Goal: Task Accomplishment & Management: Manage account settings

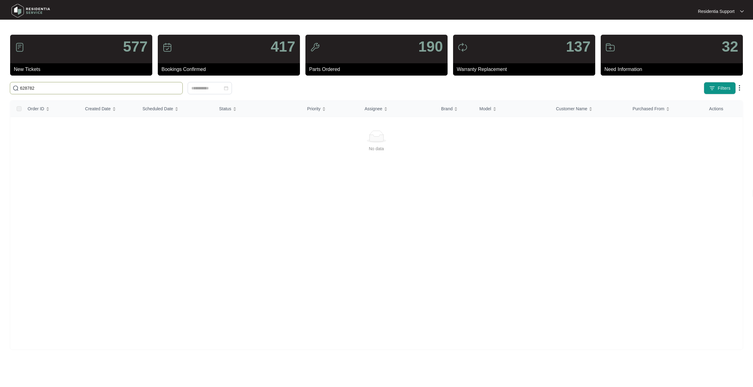
drag, startPoint x: 99, startPoint y: 85, endPoint x: -3, endPoint y: 86, distance: 101.8
click at [0, 86] on html "Residentia Support Residentia... 577 New Tickets 417 Bookings Confirmed 190 Par…" at bounding box center [376, 193] width 753 height 387
paste input "3555"
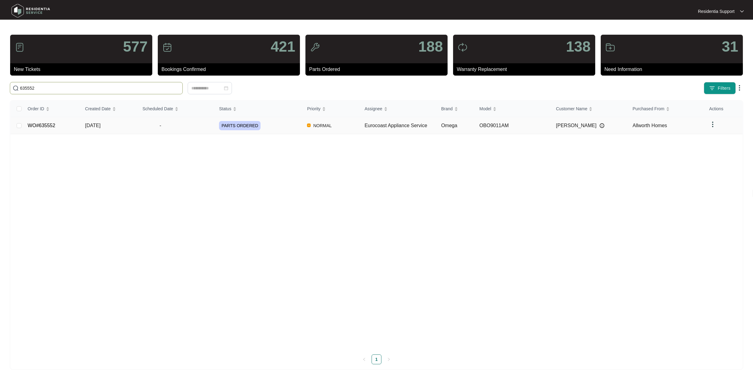
type input "635552"
click at [233, 123] on span "PARTS ORDERED" at bounding box center [240, 125] width 42 height 9
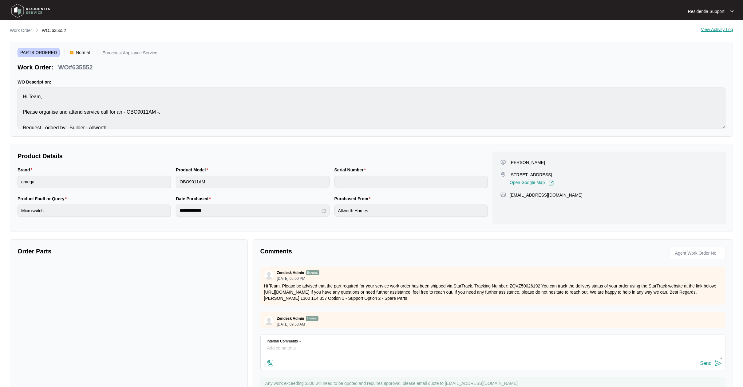
click at [25, 31] on p "Work Order" at bounding box center [21, 30] width 22 height 6
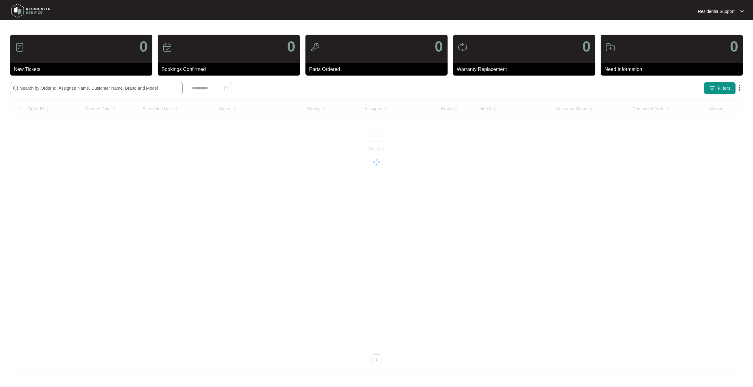
drag, startPoint x: 107, startPoint y: 94, endPoint x: 105, endPoint y: 90, distance: 5.2
click at [106, 93] on span at bounding box center [96, 88] width 173 height 12
click at [105, 90] on input "text" at bounding box center [100, 88] width 160 height 7
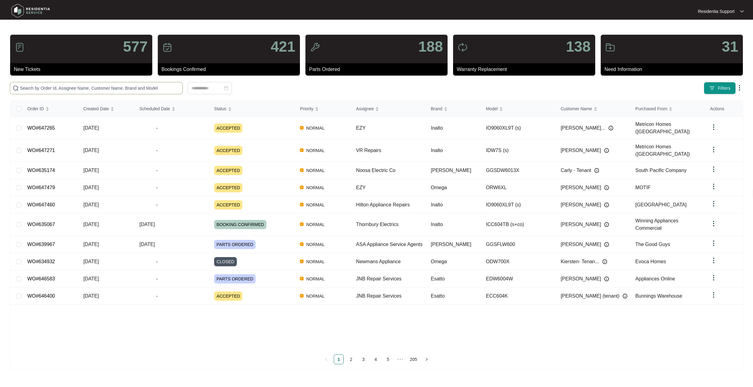
paste input "635552"
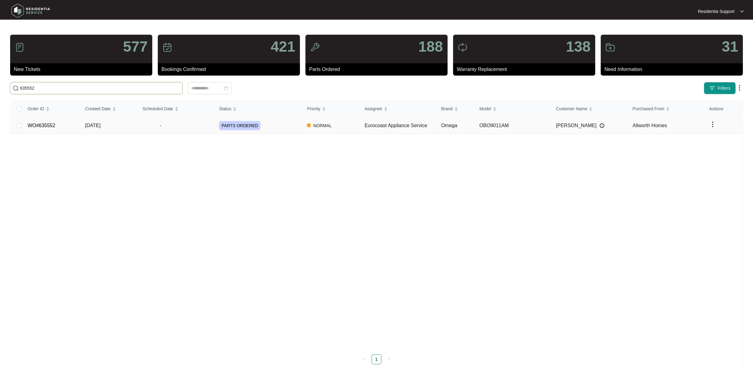
type input "635552"
click at [710, 126] on img at bounding box center [712, 124] width 7 height 7
click at [717, 135] on span "Archive" at bounding box center [721, 137] width 14 height 7
